Goal: Transaction & Acquisition: Book appointment/travel/reservation

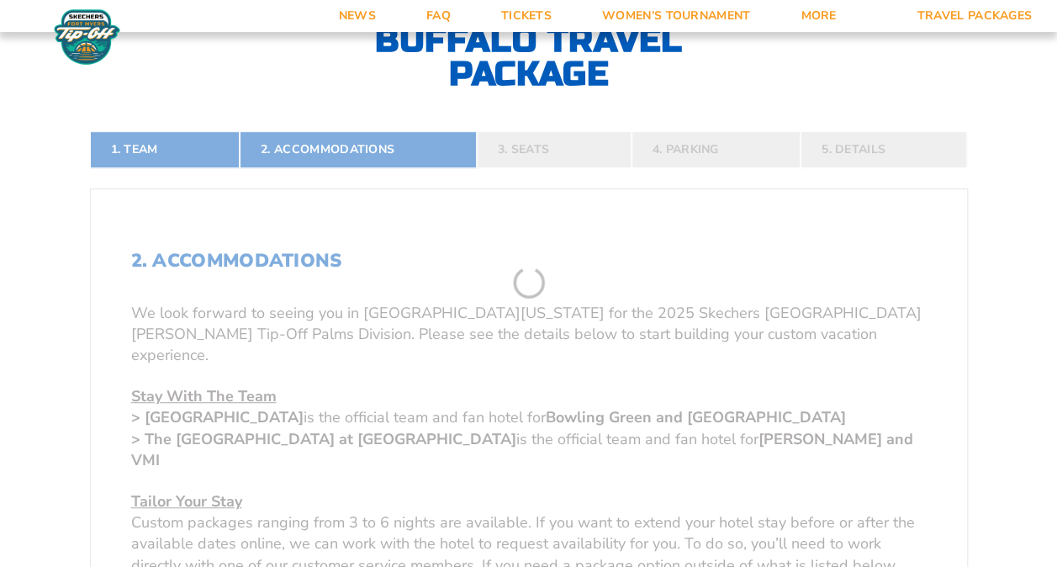
scroll to position [421, 0]
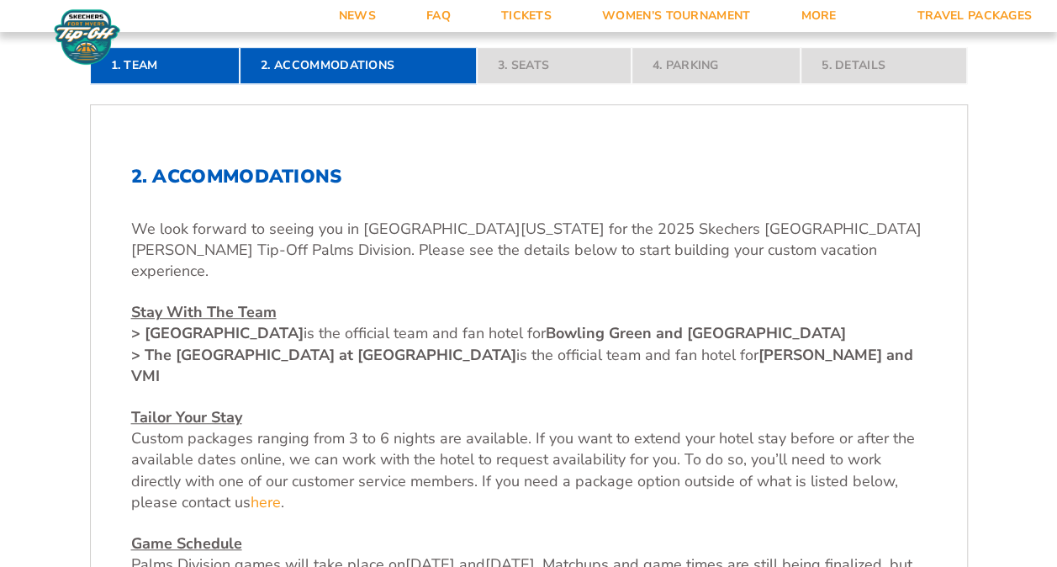
click at [304, 323] on strong "> [GEOGRAPHIC_DATA]" at bounding box center [217, 333] width 172 height 20
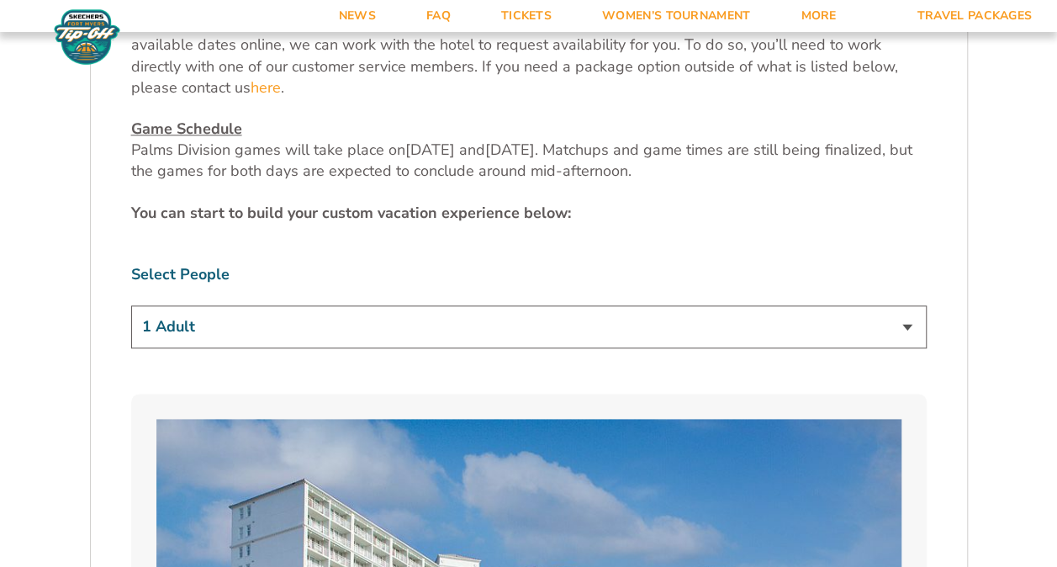
scroll to position [841, 0]
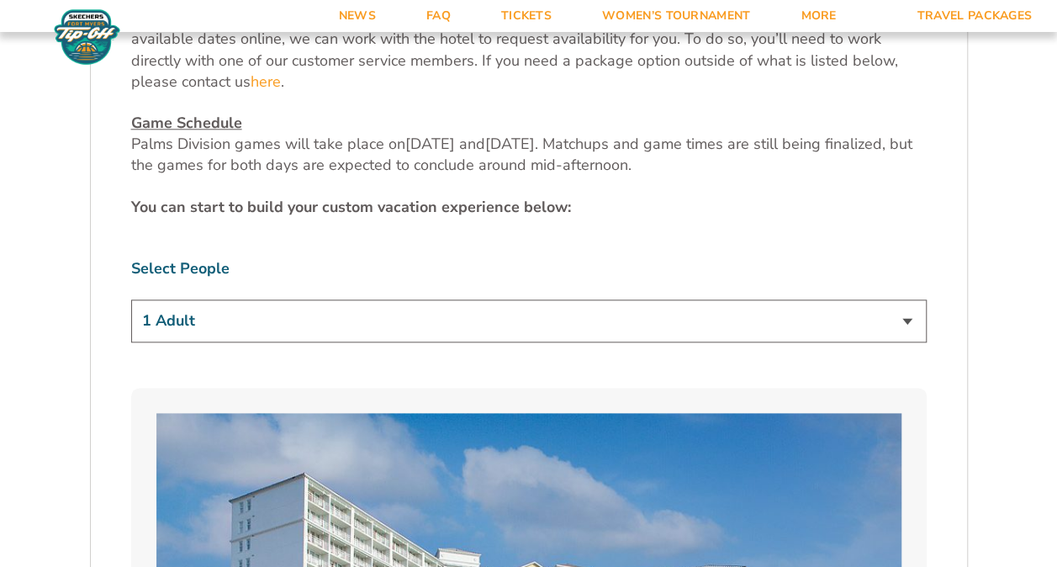
click at [404, 299] on select "1 Adult 2 Adults 3 Adults 4 Adults 2 Adults + 1 Child 2 Adults + 2 Children 2 A…" at bounding box center [529, 320] width 796 height 43
select select "2 Adults"
click at [131, 299] on select "1 Adult 2 Adults 3 Adults 4 Adults 2 Adults + 1 Child 2 Adults + 2 Children 2 A…" at bounding box center [529, 320] width 796 height 43
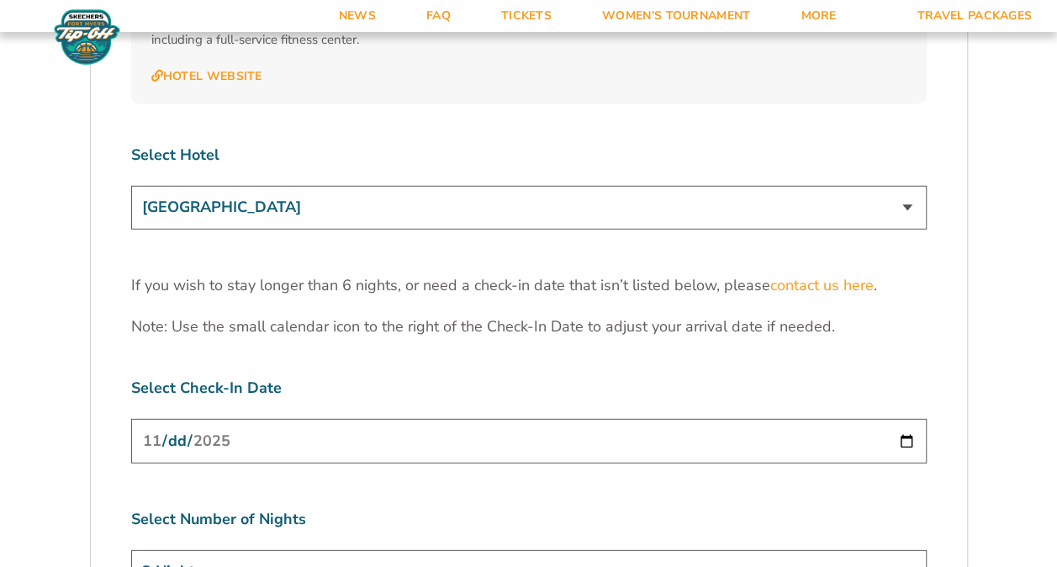
scroll to position [2187, 0]
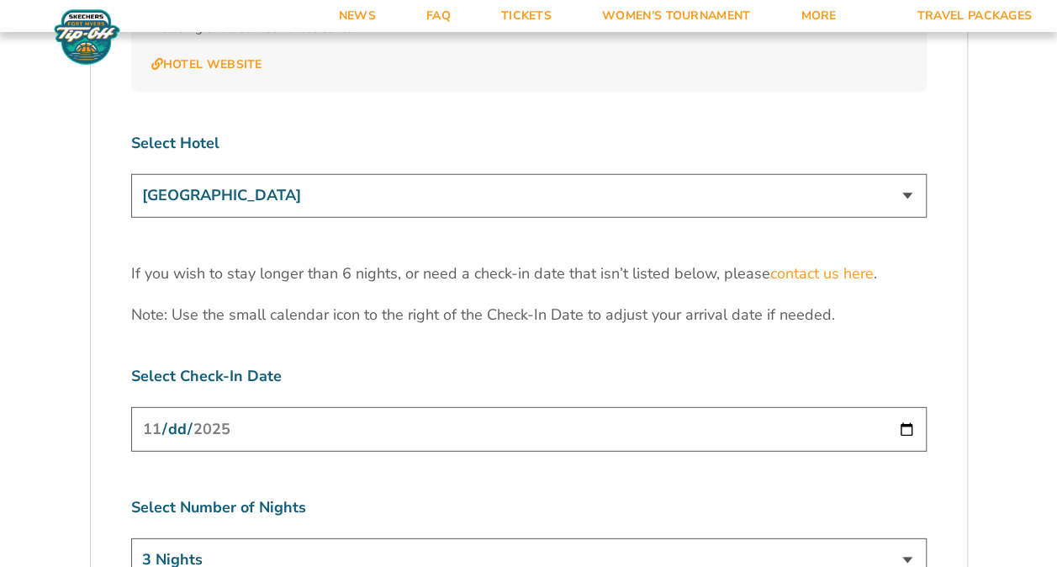
click at [429, 407] on input "[DATE]" at bounding box center [529, 429] width 796 height 45
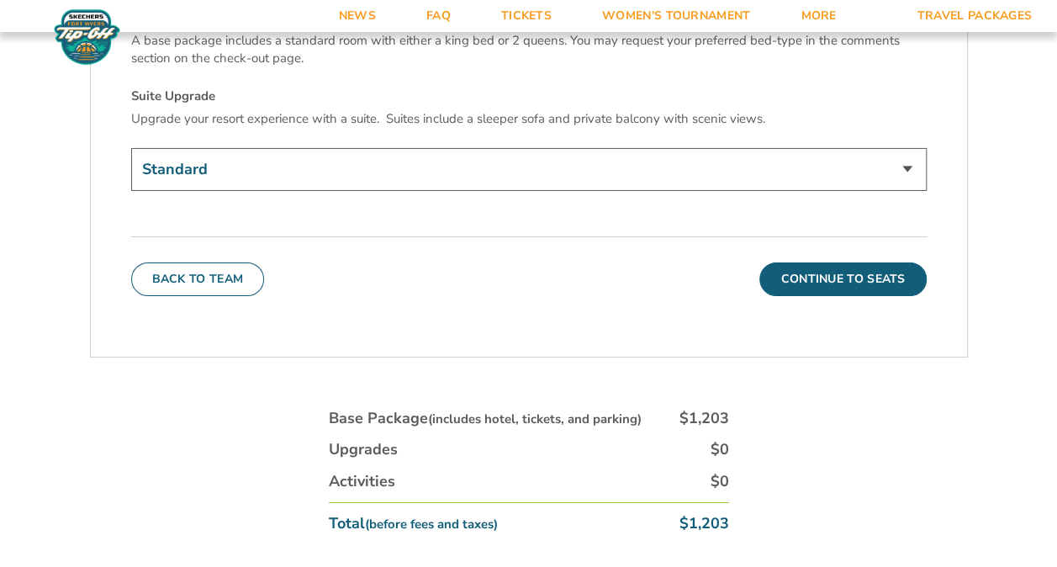
scroll to position [2860, 0]
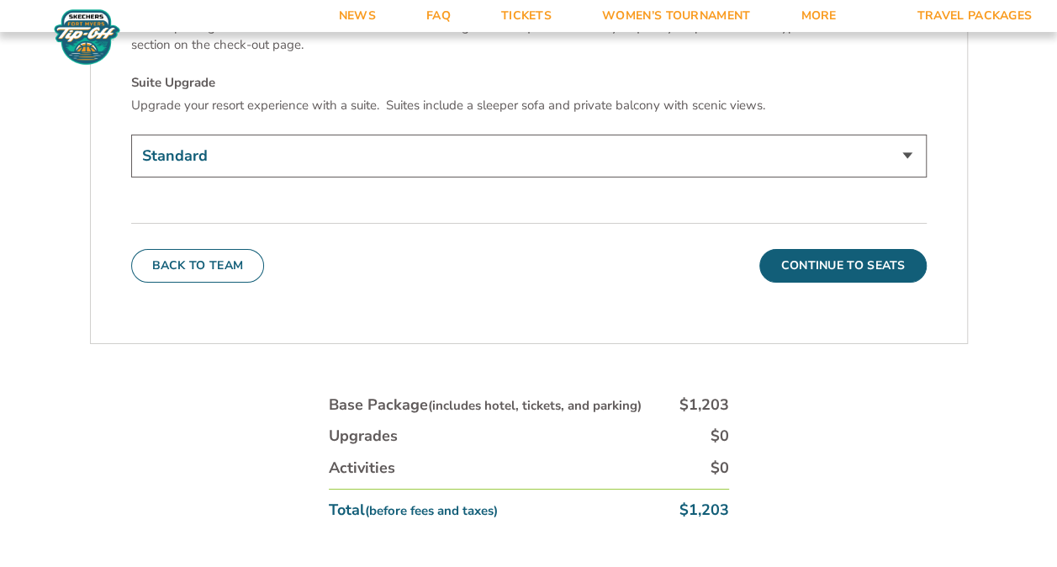
drag, startPoint x: 0, startPoint y: 410, endPoint x: 9, endPoint y: 406, distance: 10.2
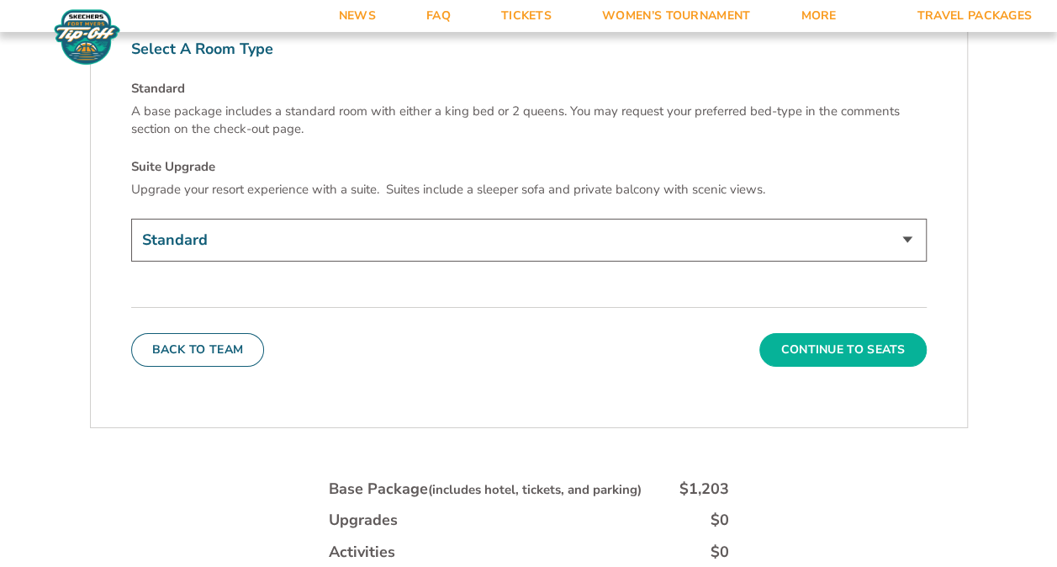
click at [875, 333] on button "Continue To Seats" at bounding box center [843, 350] width 167 height 34
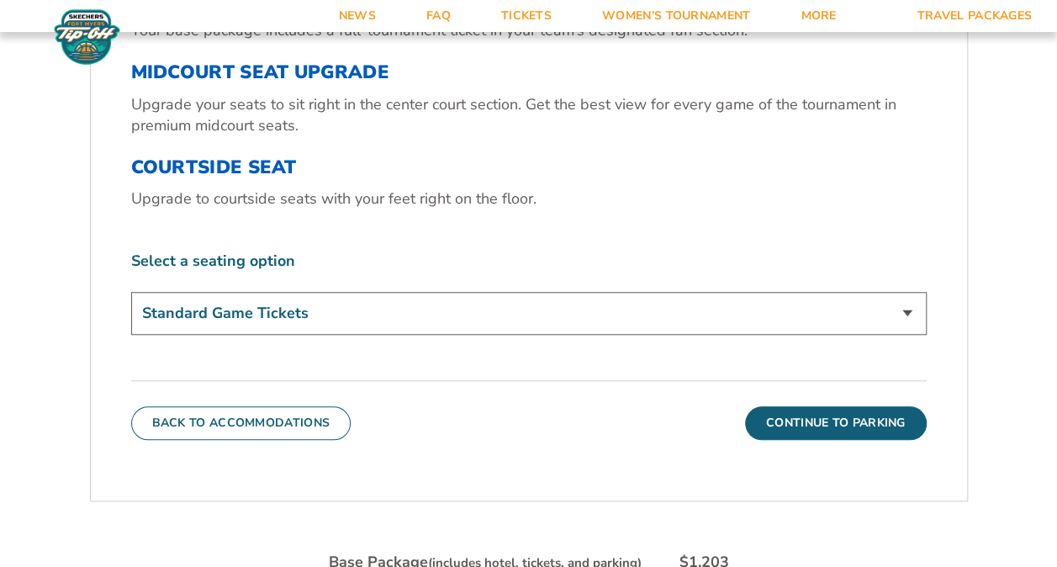
scroll to position [688, 0]
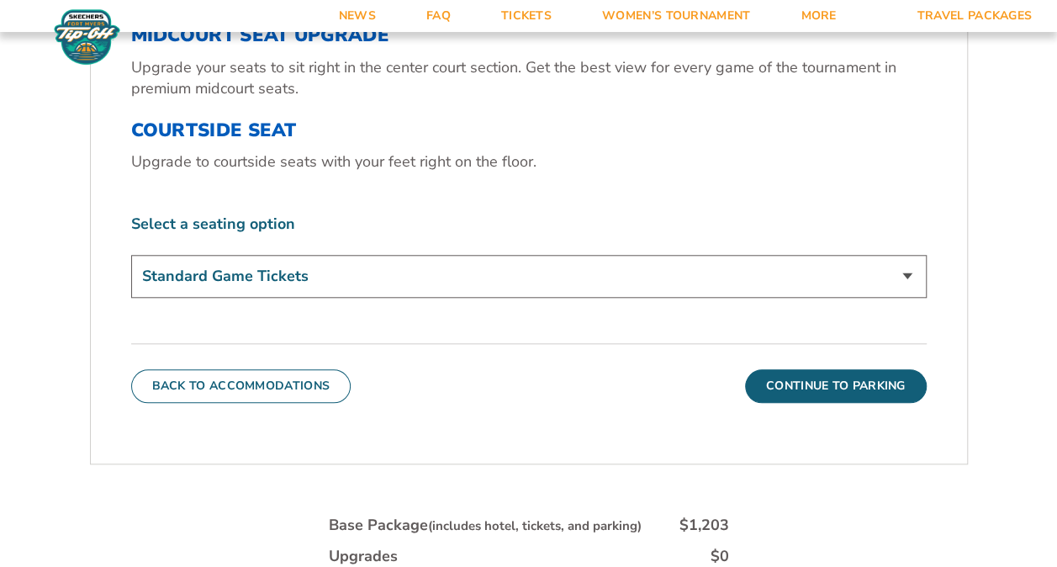
click at [520, 250] on div "Select a seating option Standard Game Tickets Midcourt Seat Upgrade (+$130 per …" at bounding box center [529, 258] width 796 height 89
click at [547, 268] on select "Standard Game Tickets Midcourt Seat Upgrade (+$130 per person) Courtside Seat (…" at bounding box center [529, 276] width 796 height 43
select select "Midcourt Seat Upgrade"
click at [131, 255] on select "Standard Game Tickets Midcourt Seat Upgrade (+$130 per person) Courtside Seat (…" at bounding box center [529, 276] width 796 height 43
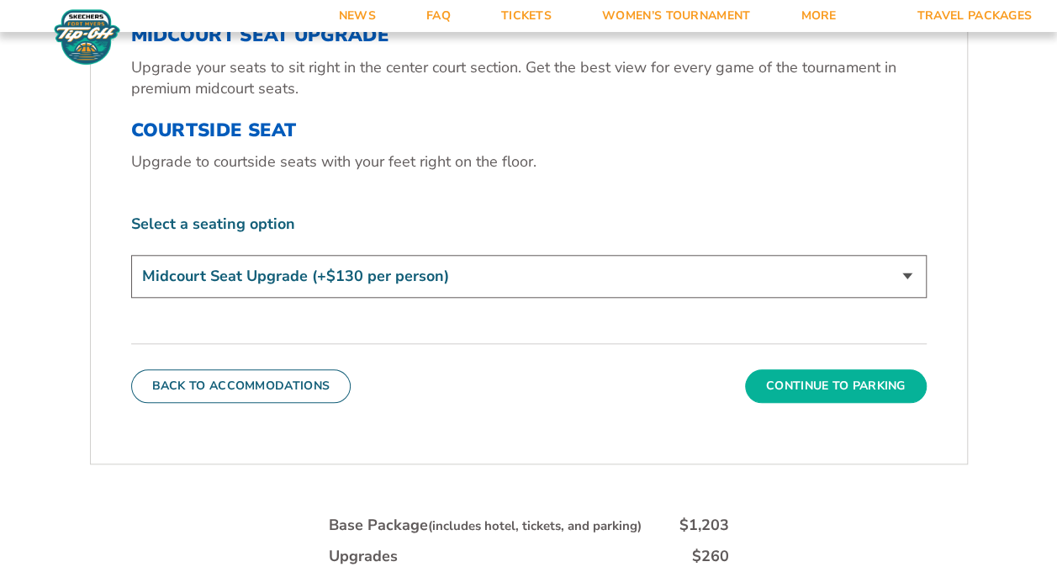
click at [794, 378] on button "Continue To Parking" at bounding box center [836, 386] width 182 height 34
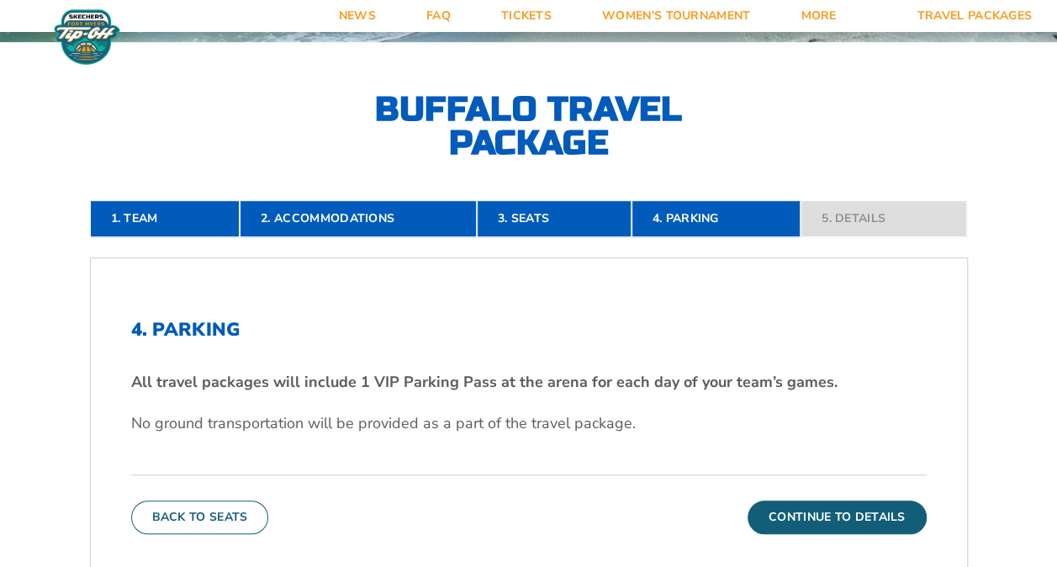
scroll to position [352, 0]
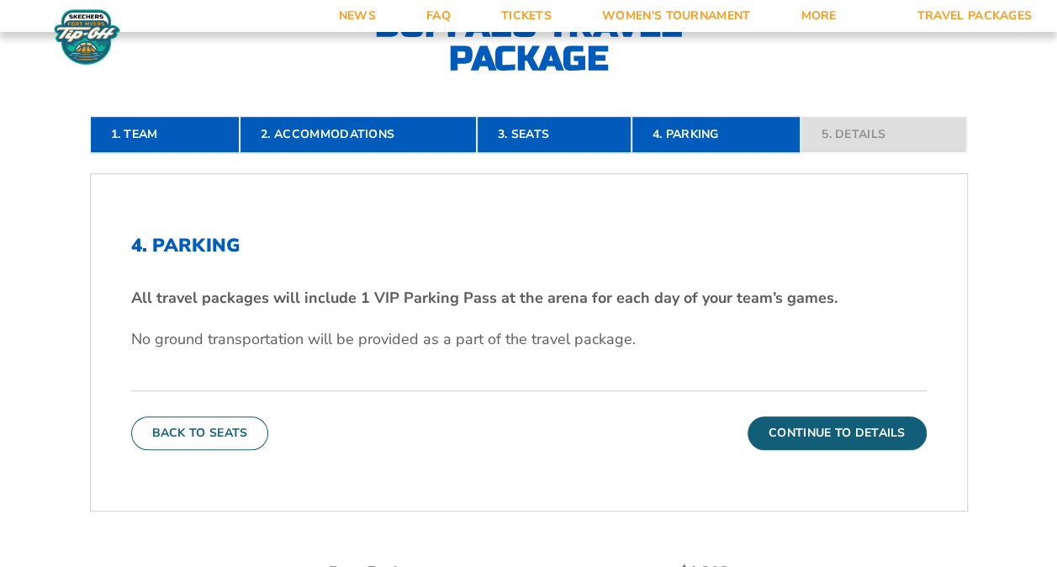
click at [894, 427] on button "Continue To Details" at bounding box center [837, 433] width 179 height 34
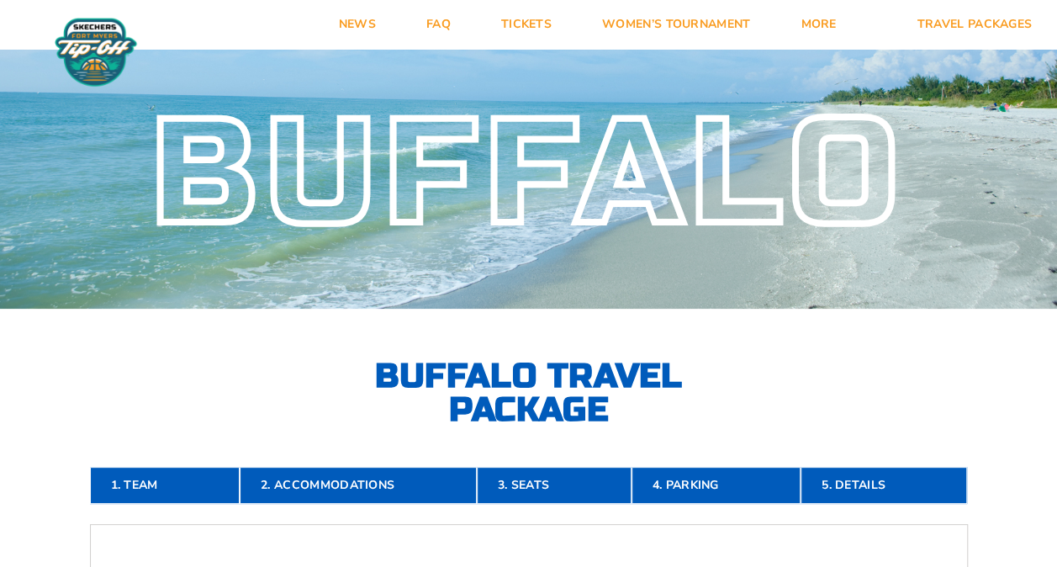
scroll to position [0, 0]
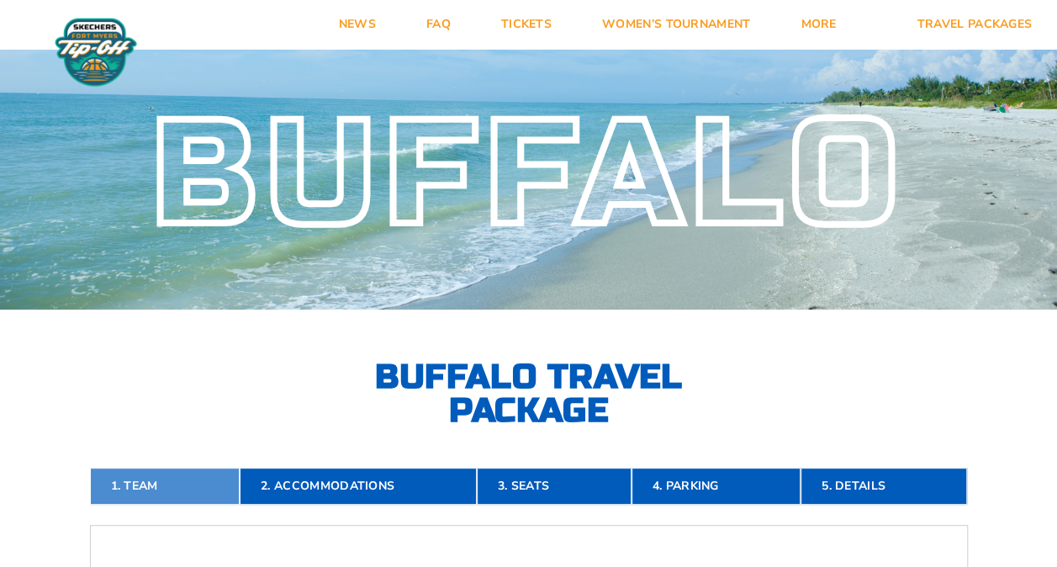
click at [146, 501] on link "1. Team" at bounding box center [165, 486] width 151 height 37
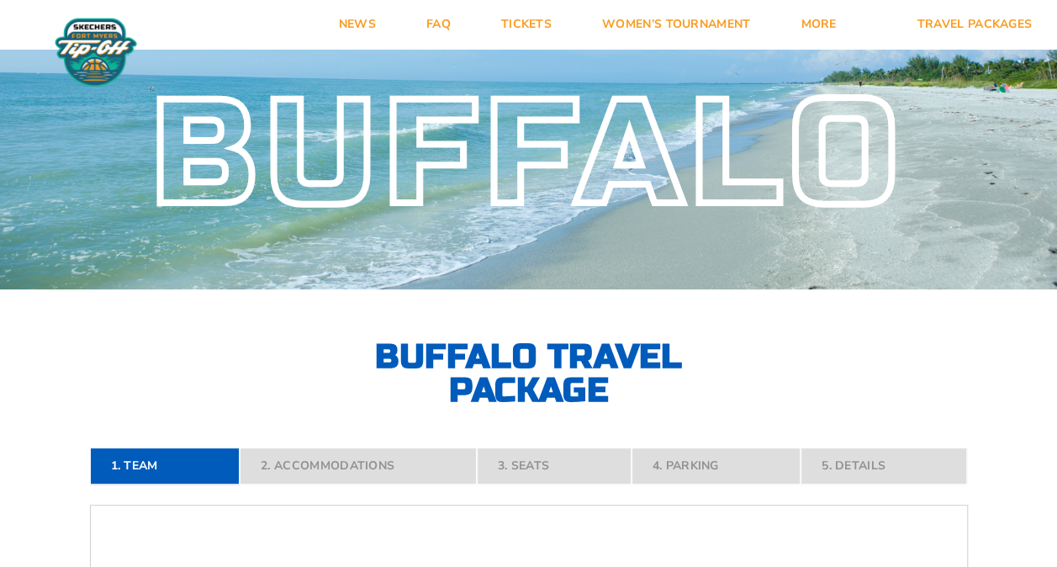
scroll to position [15, 0]
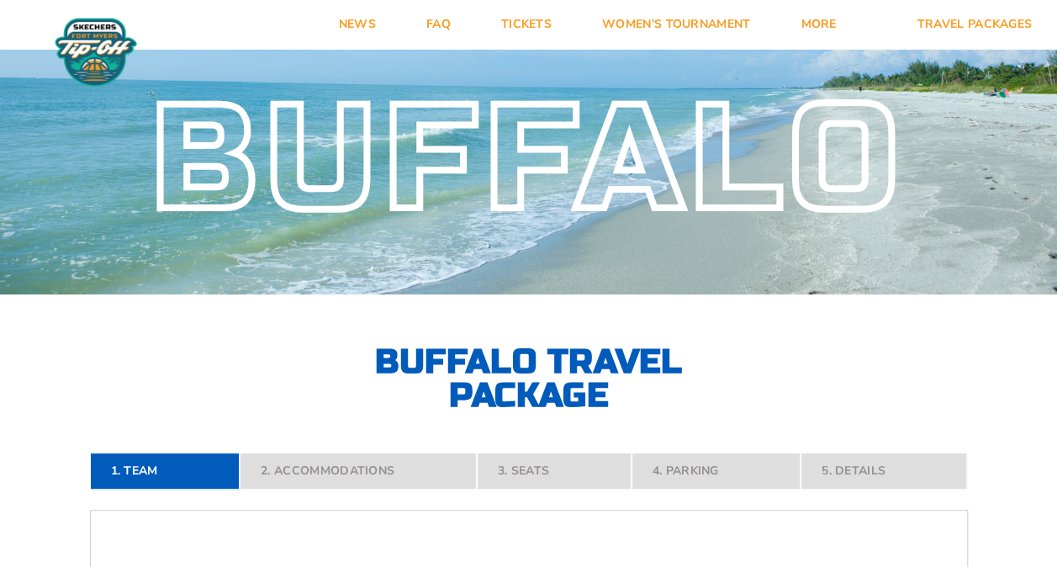
click at [218, 468] on nav "1. Team 2. Accommodations 3. Seats 4. Parking 5. Details" at bounding box center [529, 471] width 878 height 37
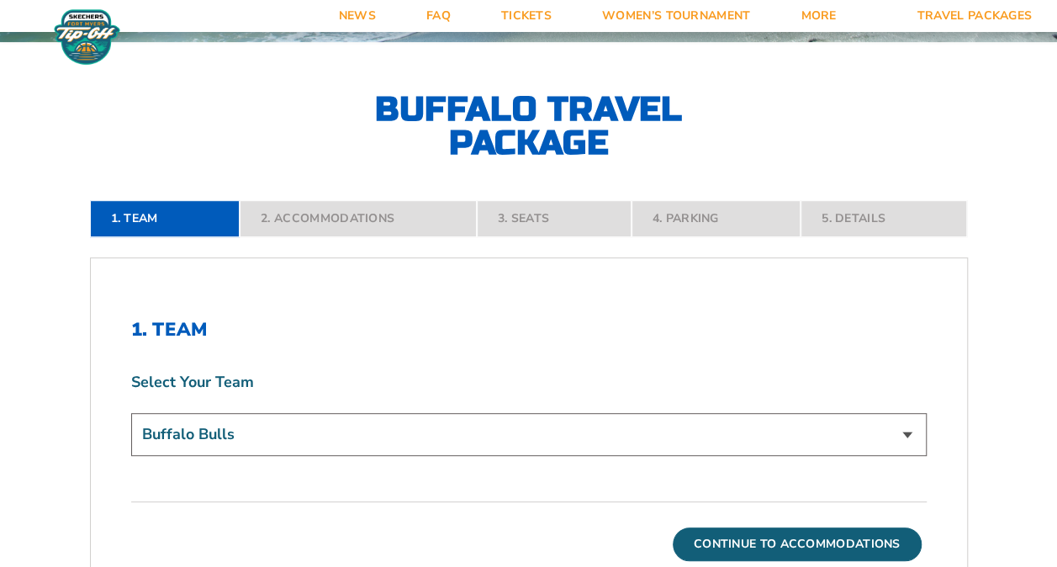
scroll to position [0, 0]
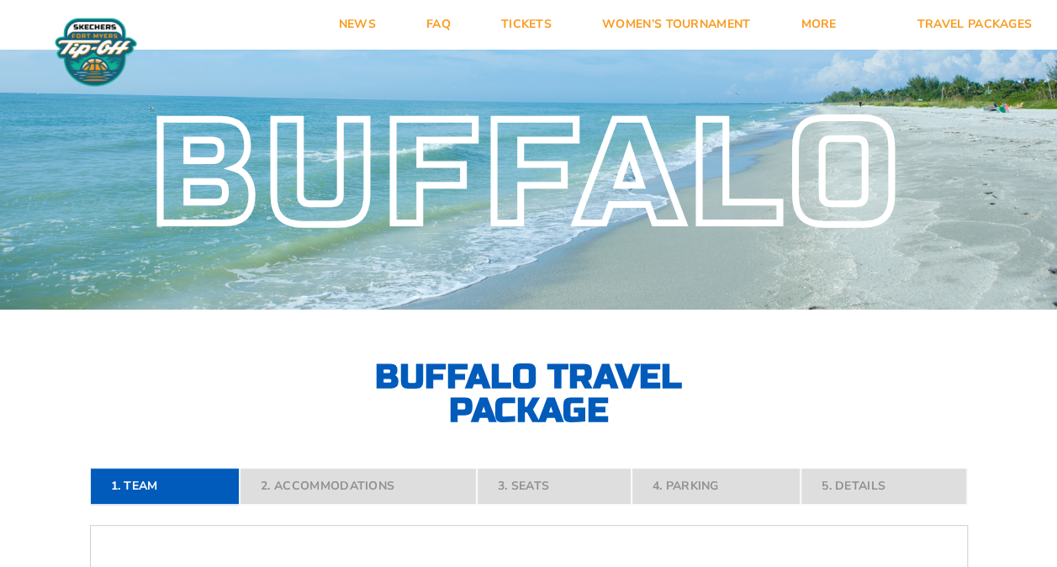
click at [72, 50] on img at bounding box center [95, 52] width 91 height 71
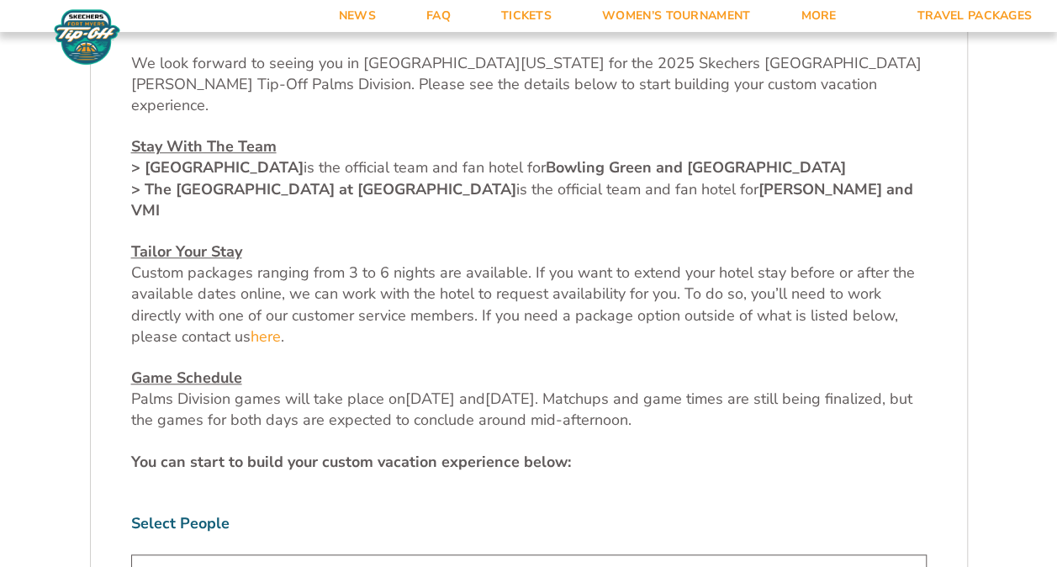
scroll to position [589, 0]
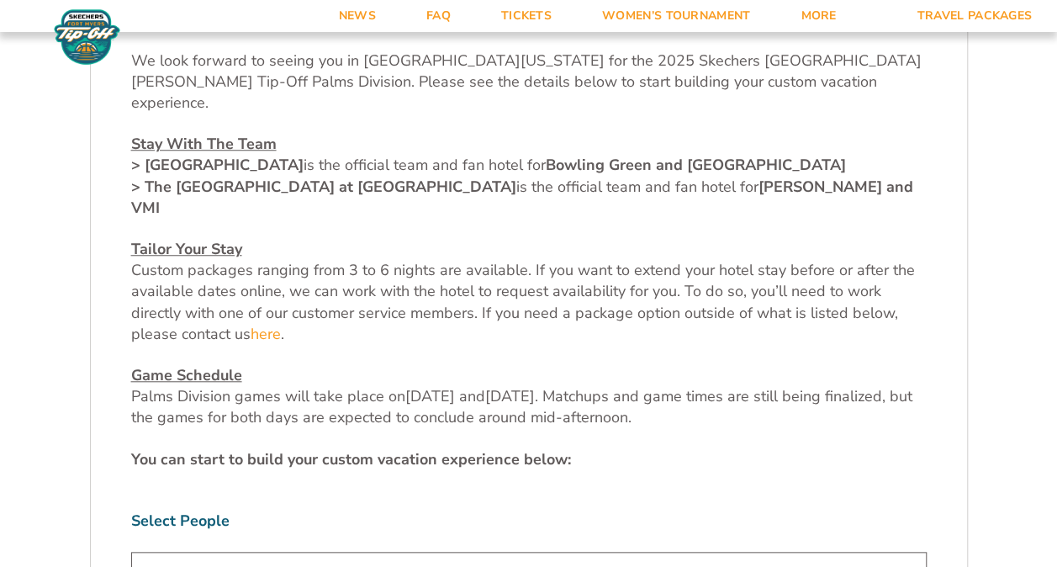
drag, startPoint x: 200, startPoint y: 152, endPoint x: 300, endPoint y: 146, distance: 100.3
click at [557, 260] on span "Custom packages ranging from 3 to 6 nights are available. If you want to extend…" at bounding box center [523, 302] width 784 height 84
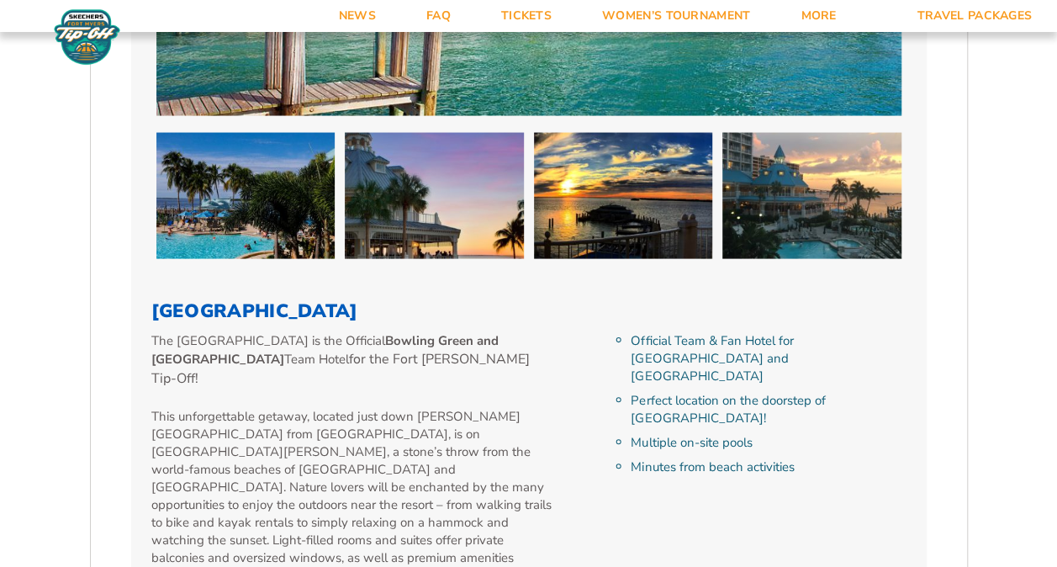
scroll to position [1598, 0]
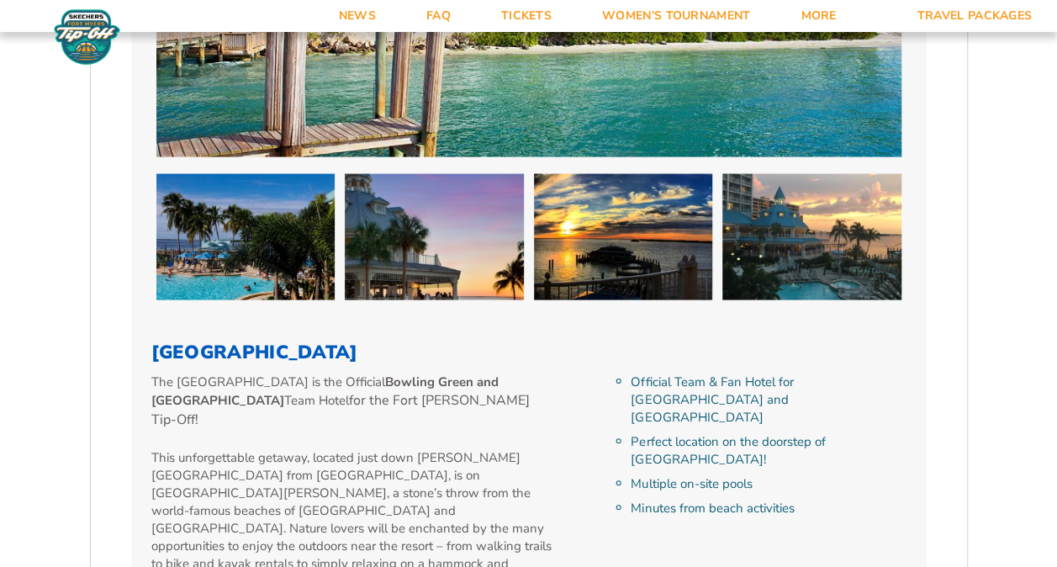
click at [686, 475] on li "Multiple on-site pools" at bounding box center [768, 484] width 275 height 18
click at [690, 500] on li "Minutes from beach activities" at bounding box center [768, 509] width 275 height 18
drag, startPoint x: 307, startPoint y: 389, endPoint x: 350, endPoint y: 388, distance: 42.9
click at [350, 449] on p "This unforgettable getaway, located just down [PERSON_NAME][GEOGRAPHIC_DATA] fr…" at bounding box center [352, 537] width 403 height 177
drag, startPoint x: 350, startPoint y: 388, endPoint x: 491, endPoint y: 389, distance: 141.3
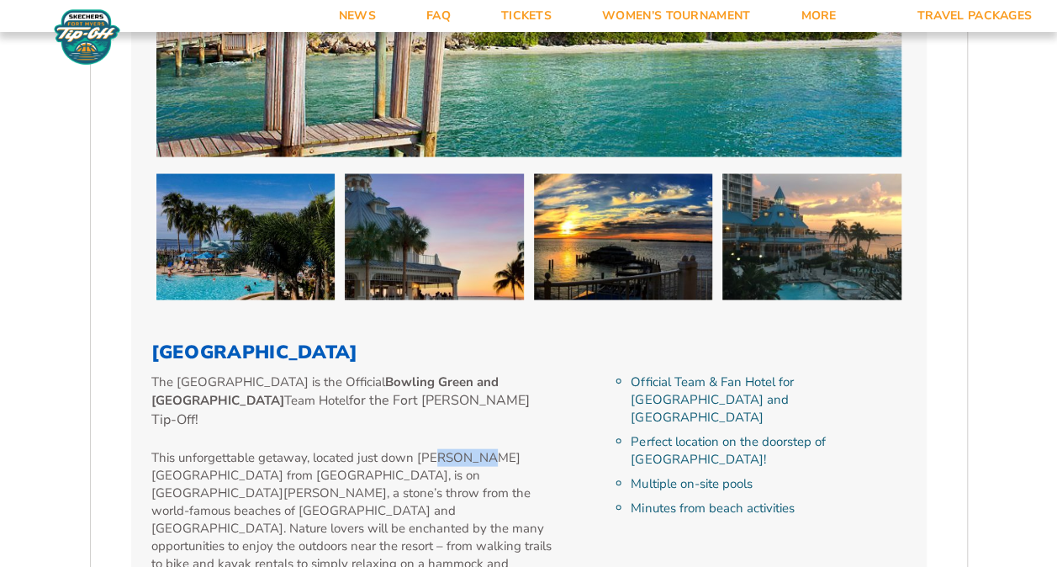
click at [491, 449] on p "This unforgettable getaway, located just down [PERSON_NAME][GEOGRAPHIC_DATA] fr…" at bounding box center [352, 537] width 403 height 177
drag, startPoint x: 227, startPoint y: 412, endPoint x: 270, endPoint y: 415, distance: 43.0
click at [270, 449] on p "This unforgettable getaway, located just down [PERSON_NAME][GEOGRAPHIC_DATA] fr…" at bounding box center [352, 537] width 403 height 177
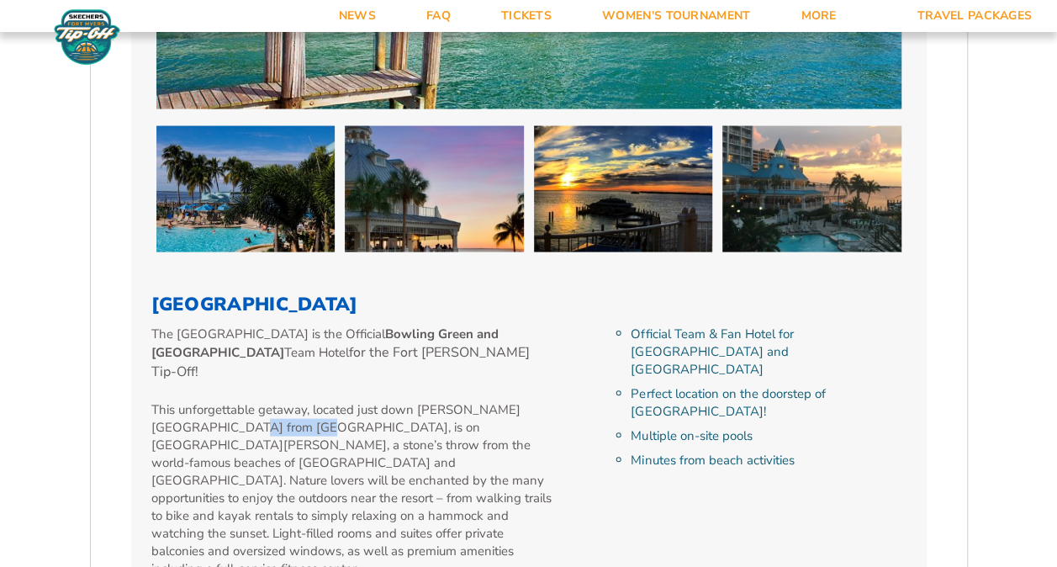
scroll to position [1682, 0]
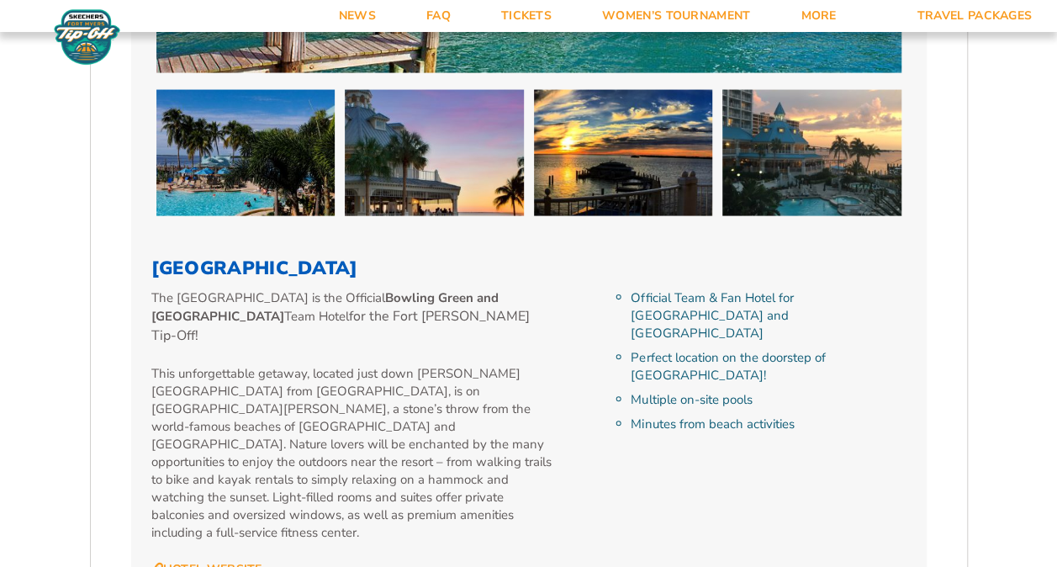
click at [457, 459] on div "The [GEOGRAPHIC_DATA] is the Official Bowling Green and Buffalo Team Hotel for …" at bounding box center [377, 433] width 453 height 288
click at [234, 562] on link "Hotel Website" at bounding box center [206, 569] width 111 height 15
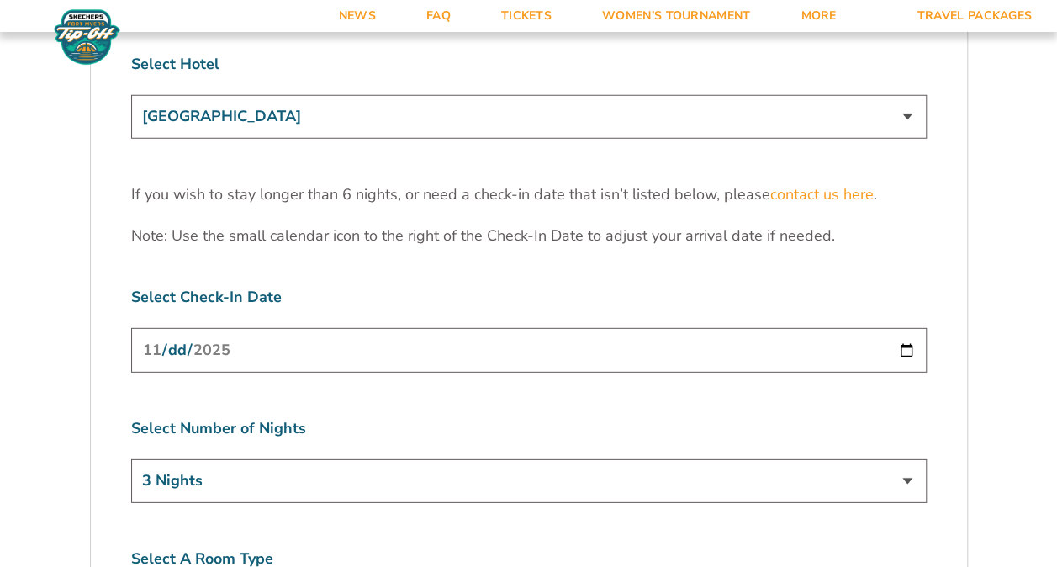
scroll to position [2271, 0]
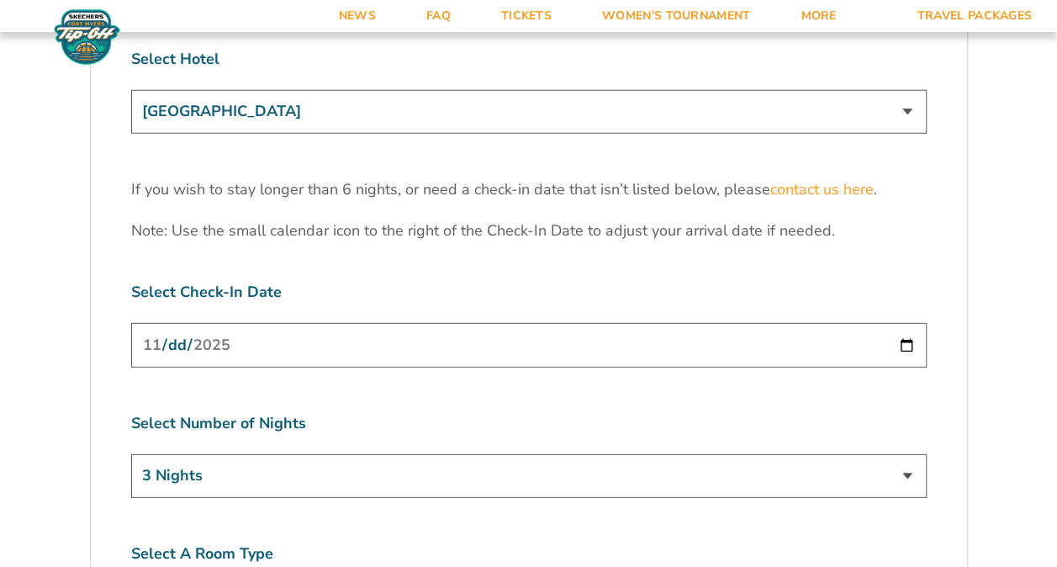
click at [806, 454] on select "3 Nights 4 Nights 5 Nights 6 Nights" at bounding box center [529, 475] width 796 height 43
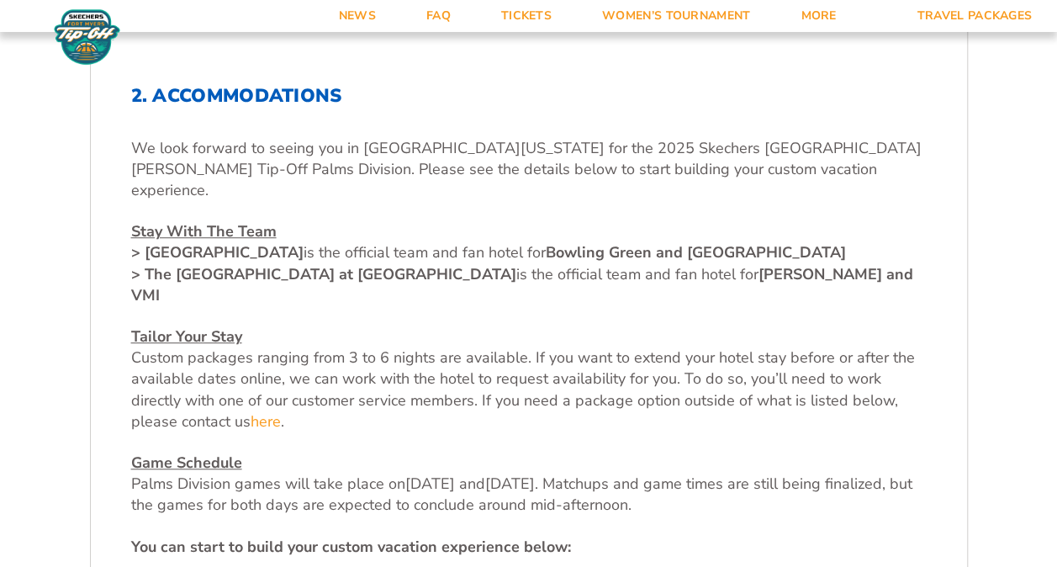
scroll to position [505, 0]
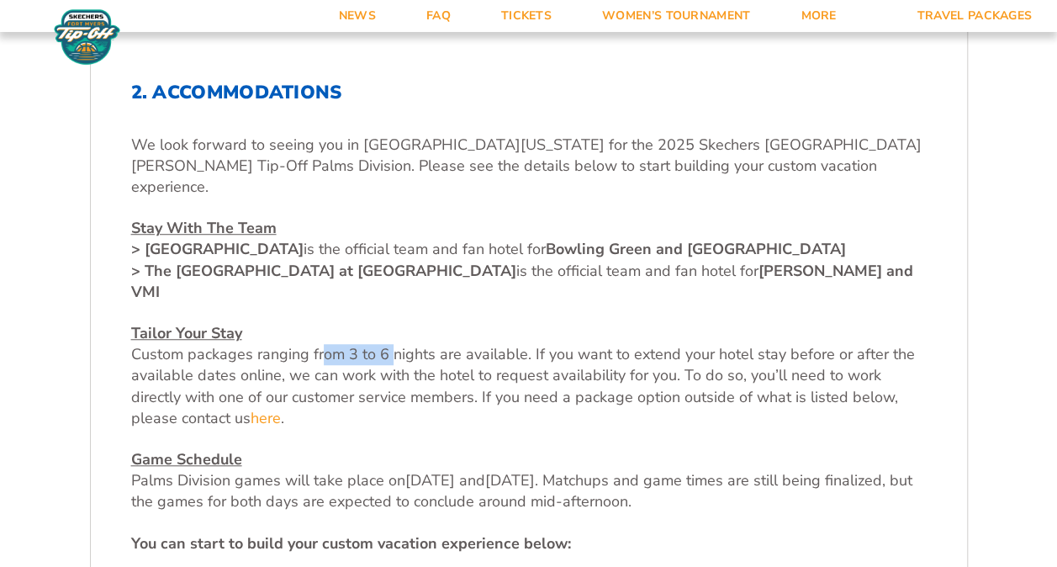
drag, startPoint x: 318, startPoint y: 313, endPoint x: 392, endPoint y: 308, distance: 74.2
click at [392, 344] on span "Custom packages ranging from 3 to 6 nights are available. If you want to extend…" at bounding box center [523, 386] width 784 height 84
drag, startPoint x: 392, startPoint y: 308, endPoint x: 741, endPoint y: 305, distance: 349.1
click at [741, 344] on span "Custom packages ranging from 3 to 6 nights are available. If you want to extend…" at bounding box center [523, 386] width 784 height 84
drag, startPoint x: 339, startPoint y: 326, endPoint x: 367, endPoint y: 323, distance: 27.9
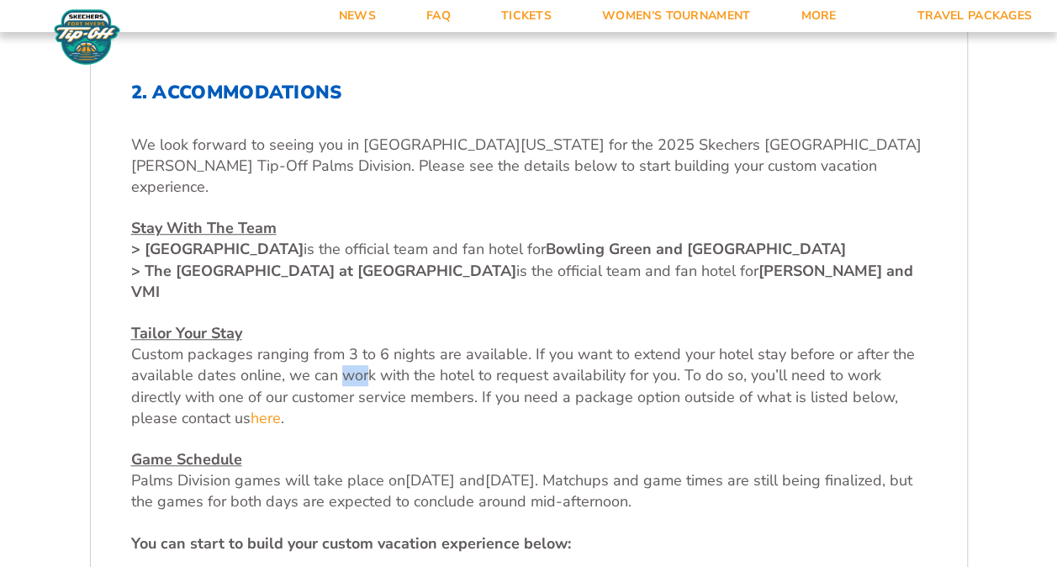
click at [367, 344] on span "Custom packages ranging from 3 to 6 nights are available. If you want to extend…" at bounding box center [523, 386] width 784 height 84
drag, startPoint x: 750, startPoint y: 335, endPoint x: 799, endPoint y: 326, distance: 49.5
click at [799, 344] on span "Custom packages ranging from 3 to 6 nights are available. If you want to extend…" at bounding box center [523, 386] width 784 height 84
drag, startPoint x: 562, startPoint y: 358, endPoint x: 666, endPoint y: 354, distance: 104.4
click at [666, 354] on span "Custom packages ranging from 3 to 6 nights are available. If you want to extend…" at bounding box center [523, 386] width 784 height 84
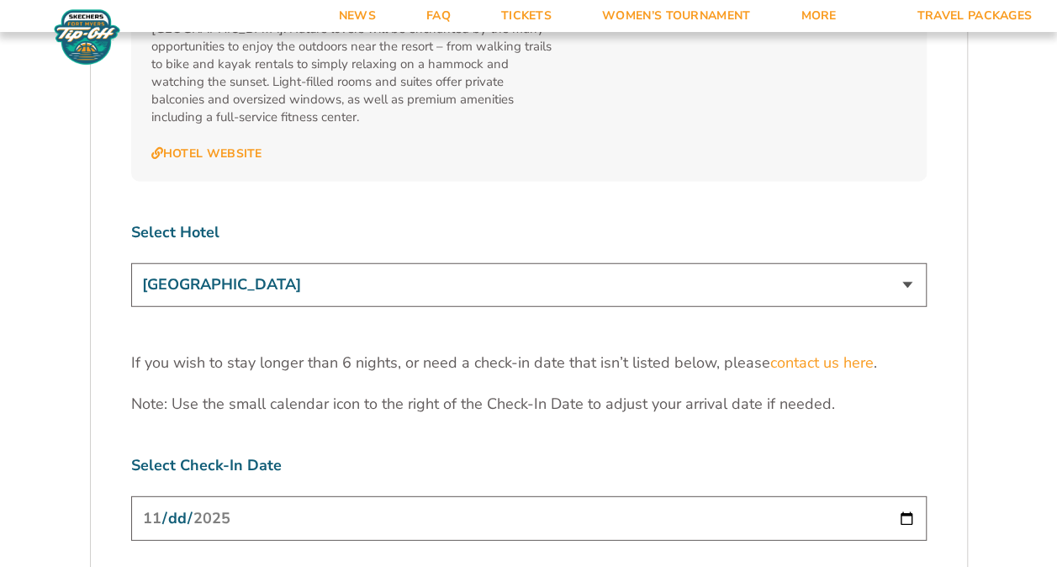
scroll to position [2187, 0]
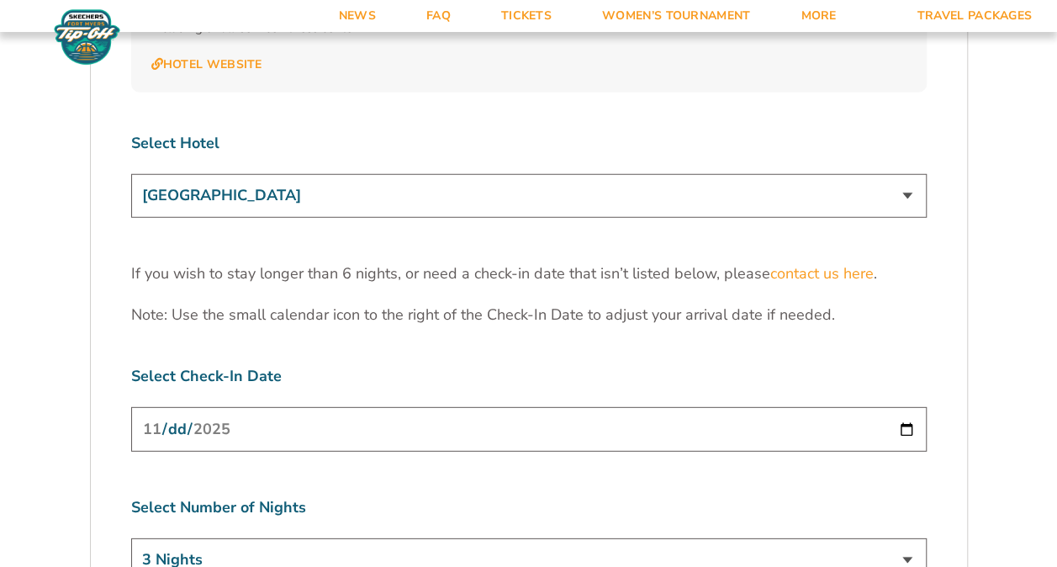
click at [530, 538] on select "3 Nights 4 Nights 5 Nights 6 Nights" at bounding box center [529, 559] width 796 height 43
select select "6 Nights"
click at [131, 538] on select "3 Nights 4 Nights 5 Nights 6 Nights" at bounding box center [529, 559] width 796 height 43
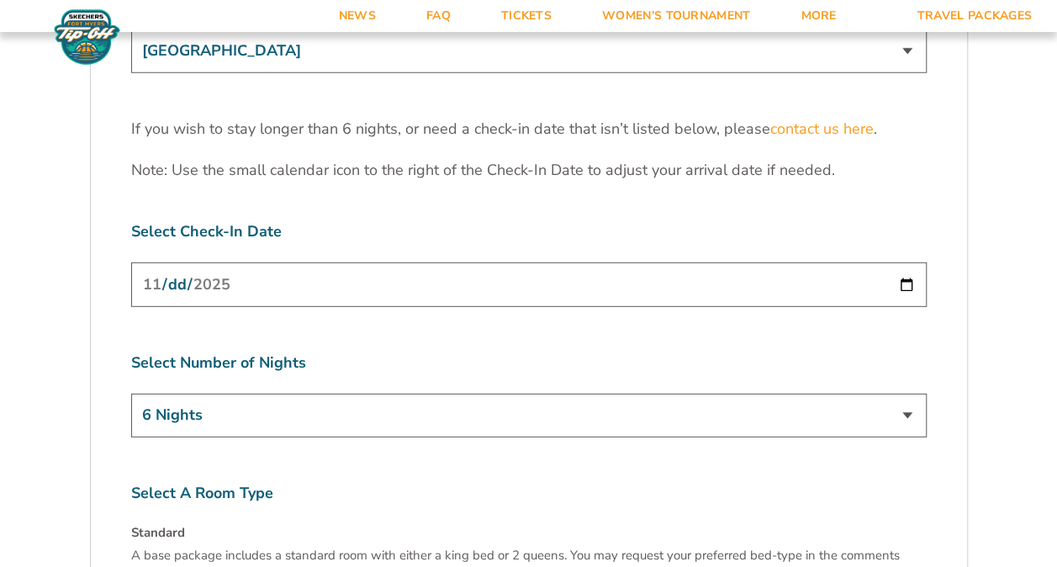
scroll to position [2524, 0]
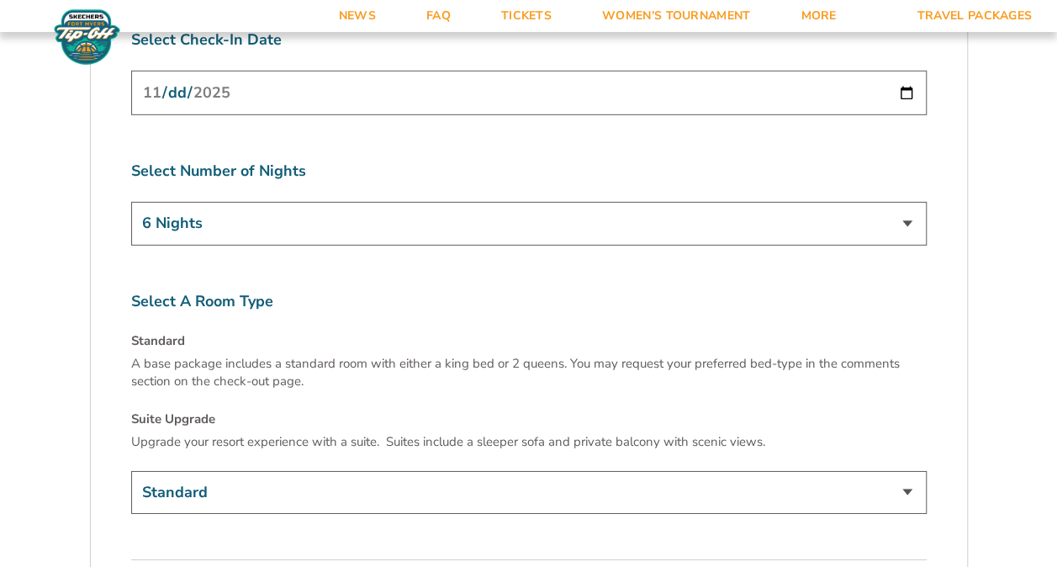
click at [453, 471] on select "Standard Suite Upgrade (+$145 per night)" at bounding box center [529, 492] width 796 height 43
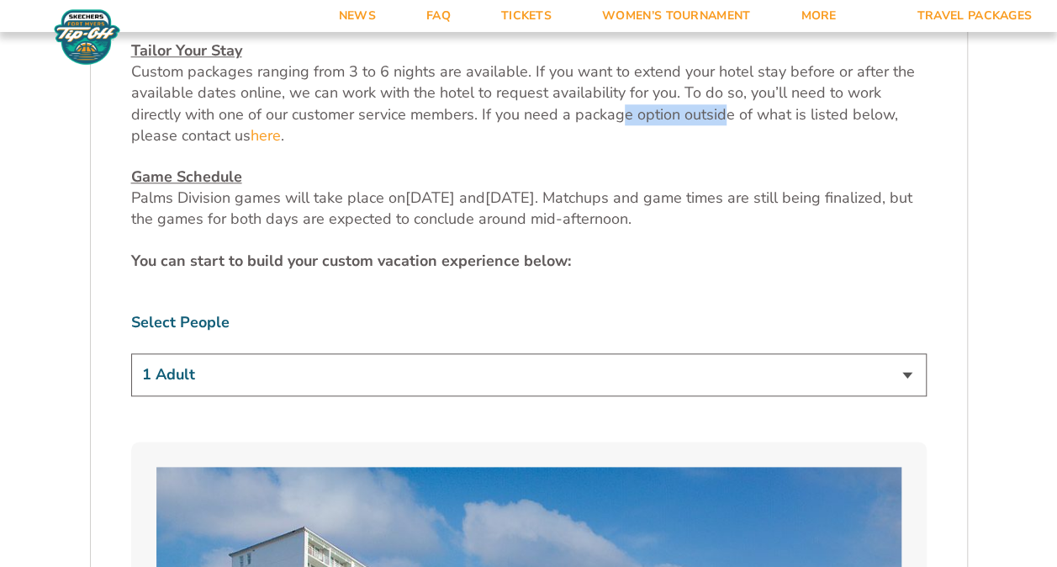
scroll to position [757, 0]
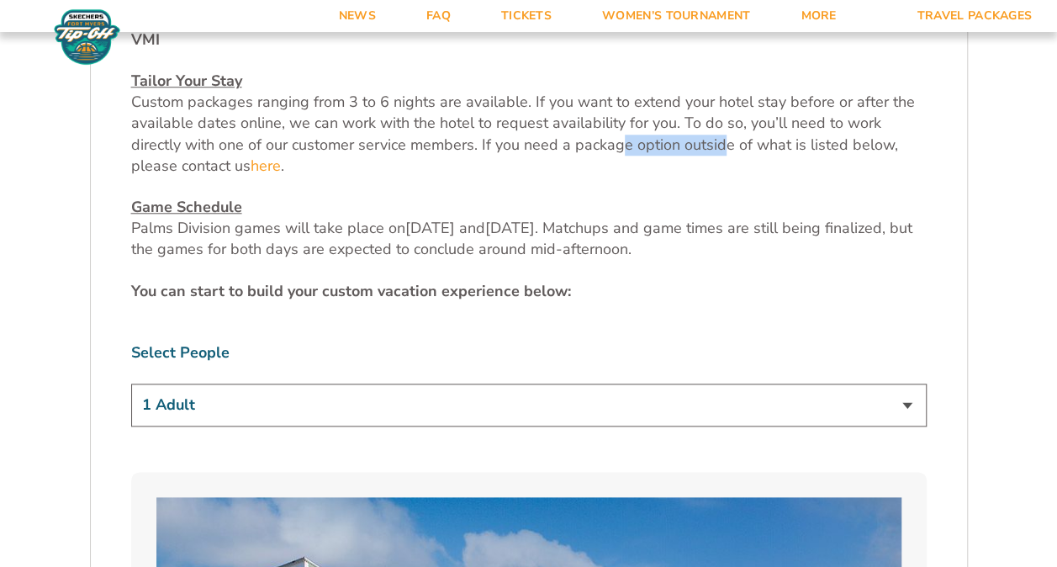
click at [469, 384] on select "1 Adult 2 Adults 3 Adults 4 Adults 2 Adults + 1 Child 2 Adults + 2 Children 2 A…" at bounding box center [529, 405] width 796 height 43
select select "2 Adults"
click at [131, 384] on select "1 Adult 2 Adults 3 Adults 4 Adults 2 Adults + 1 Child 2 Adults + 2 Children 2 A…" at bounding box center [529, 405] width 796 height 43
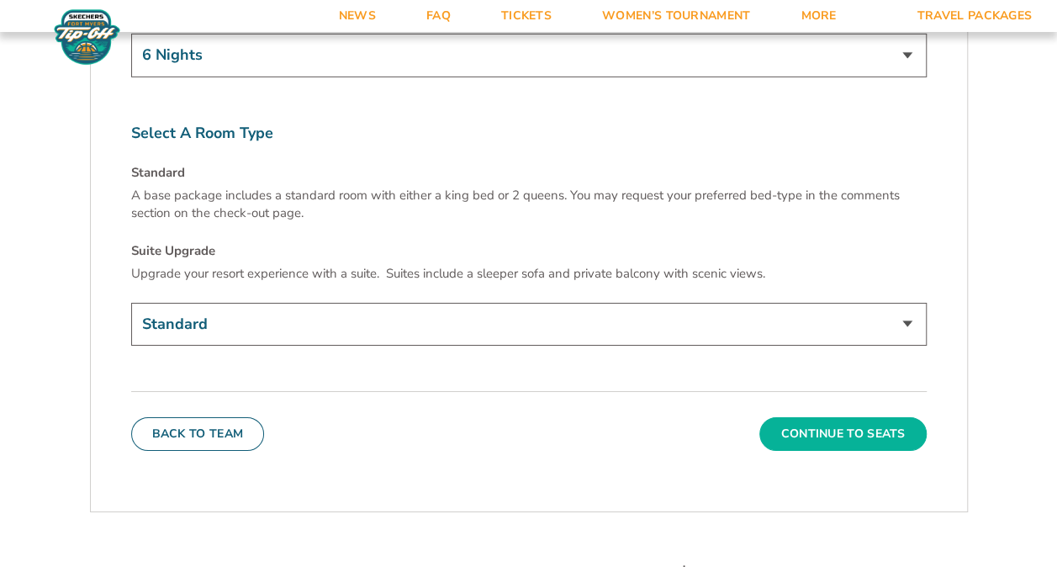
click at [886, 417] on button "Continue To Seats" at bounding box center [843, 434] width 167 height 34
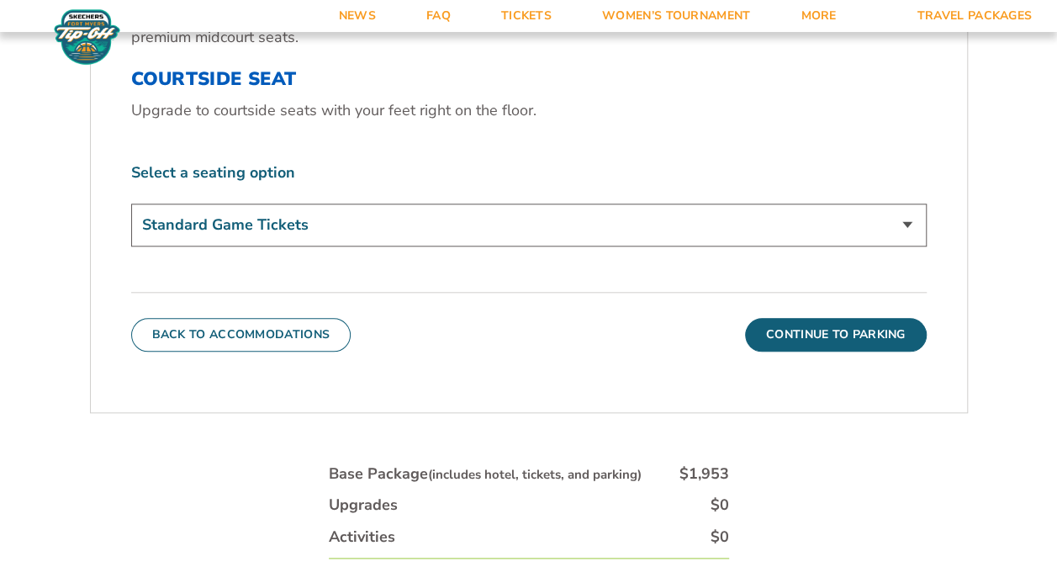
scroll to position [772, 0]
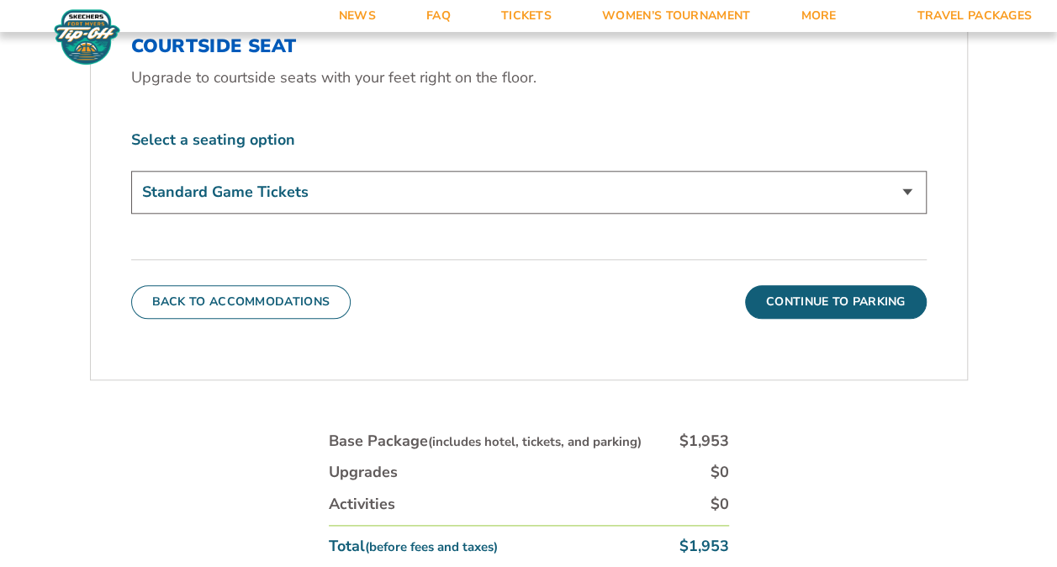
click at [546, 199] on select "Standard Game Tickets Midcourt Seat Upgrade (+$130 per person) Courtside Seat (…" at bounding box center [529, 192] width 796 height 43
select select "Midcourt Seat Upgrade"
click at [131, 171] on select "Standard Game Tickets Midcourt Seat Upgrade (+$130 per person) Courtside Seat (…" at bounding box center [529, 192] width 796 height 43
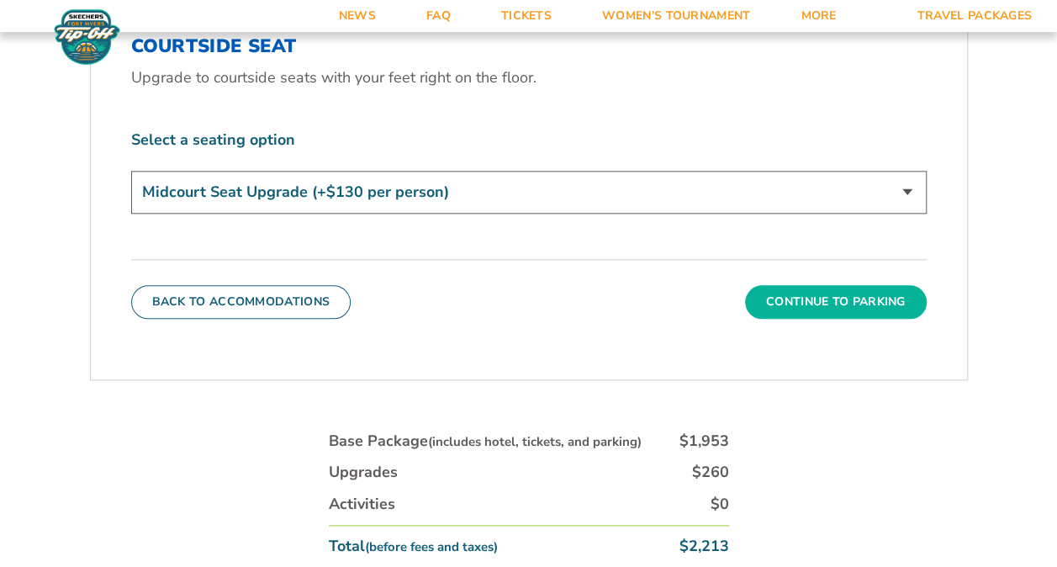
click at [771, 285] on button "Continue To Parking" at bounding box center [836, 302] width 182 height 34
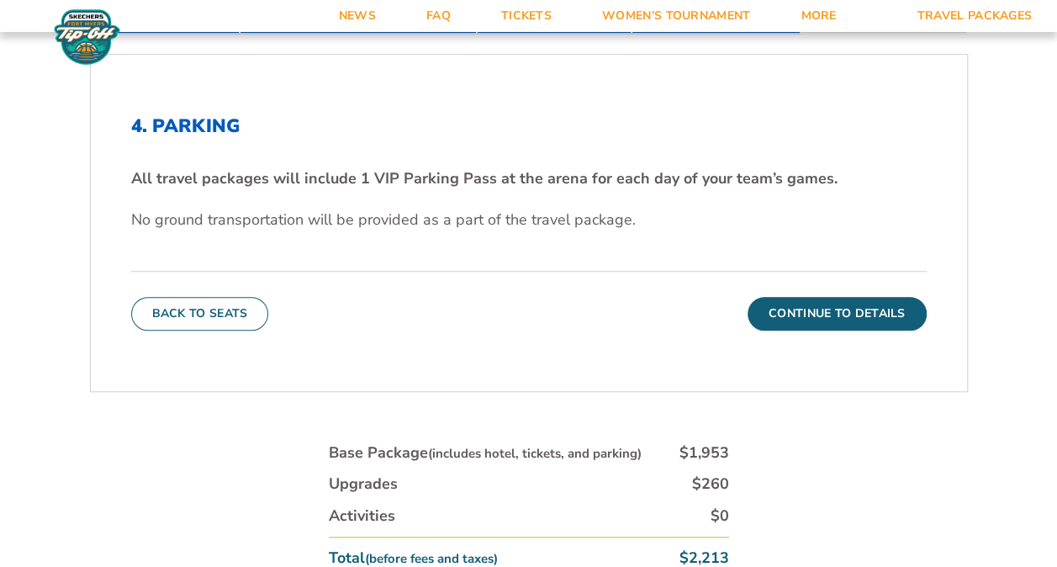
scroll to position [436, 0]
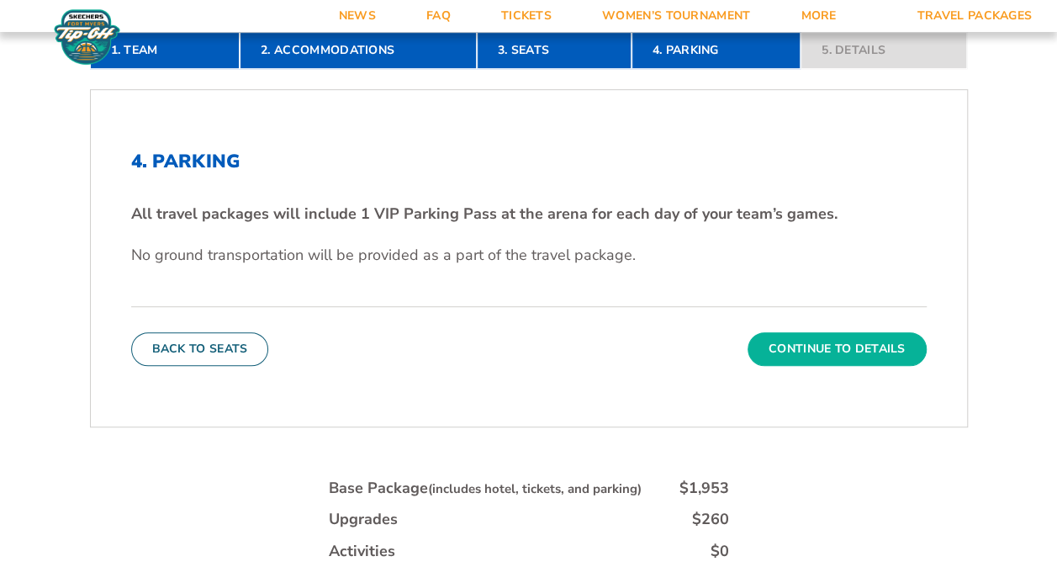
click at [833, 333] on button "Continue To Details" at bounding box center [837, 349] width 179 height 34
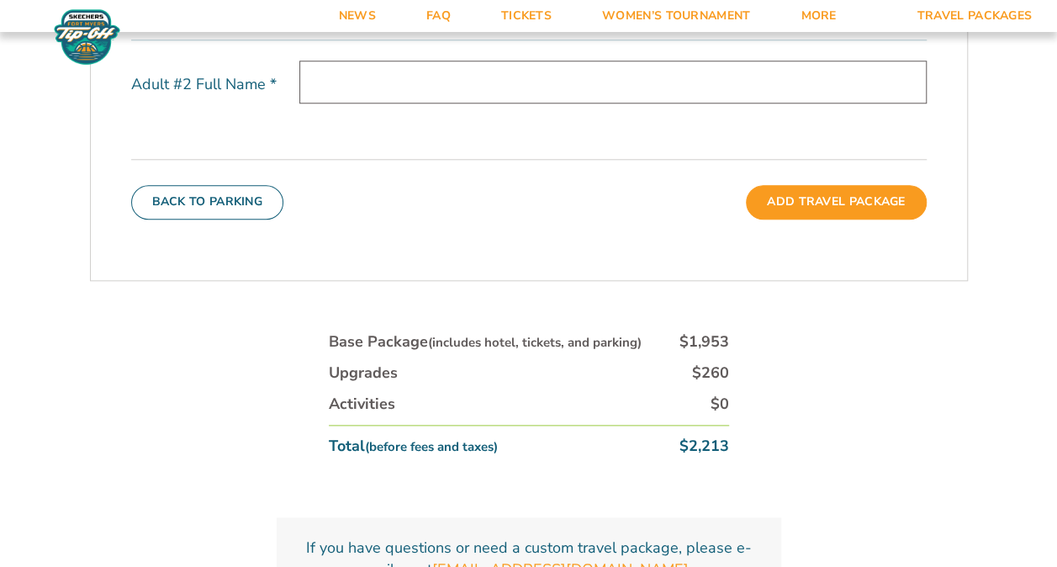
scroll to position [688, 0]
